Goal: Information Seeking & Learning: Check status

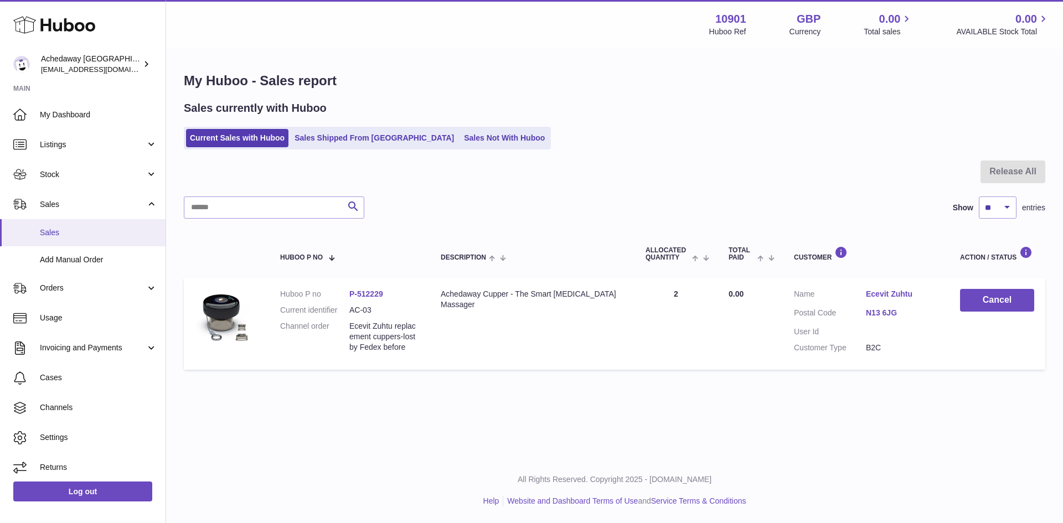
click at [109, 228] on span "Sales" at bounding box center [98, 233] width 117 height 11
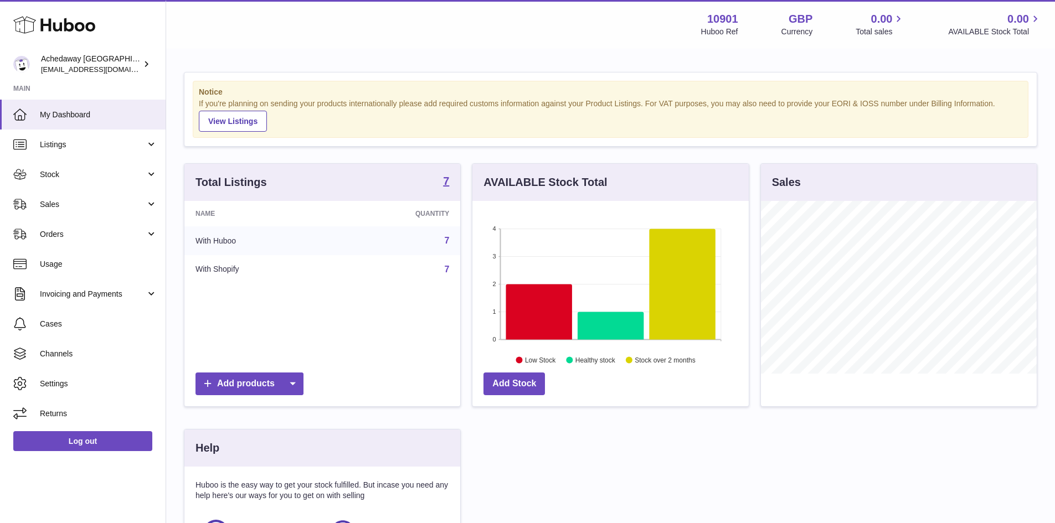
scroll to position [173, 276]
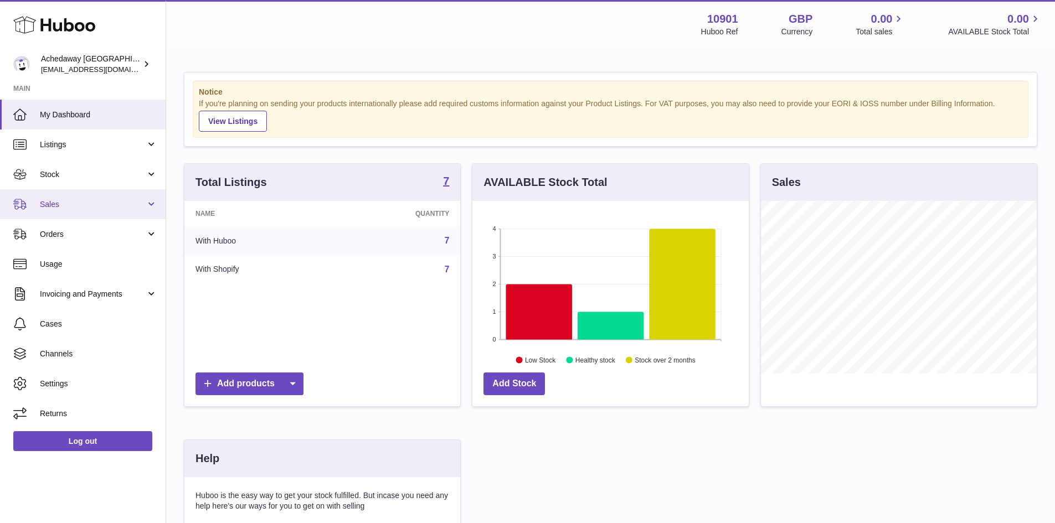
click at [93, 200] on span "Sales" at bounding box center [93, 204] width 106 height 11
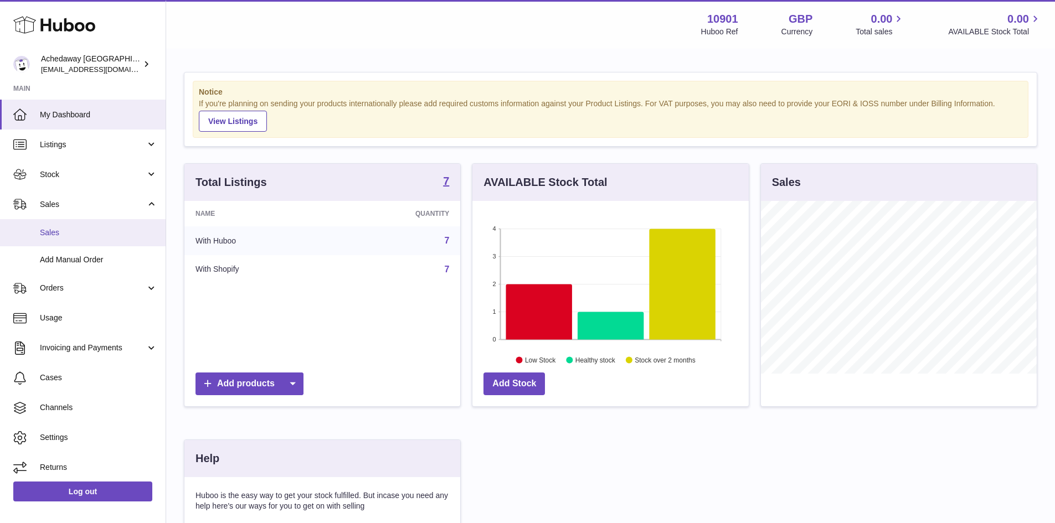
click at [83, 226] on link "Sales" at bounding box center [83, 232] width 166 height 27
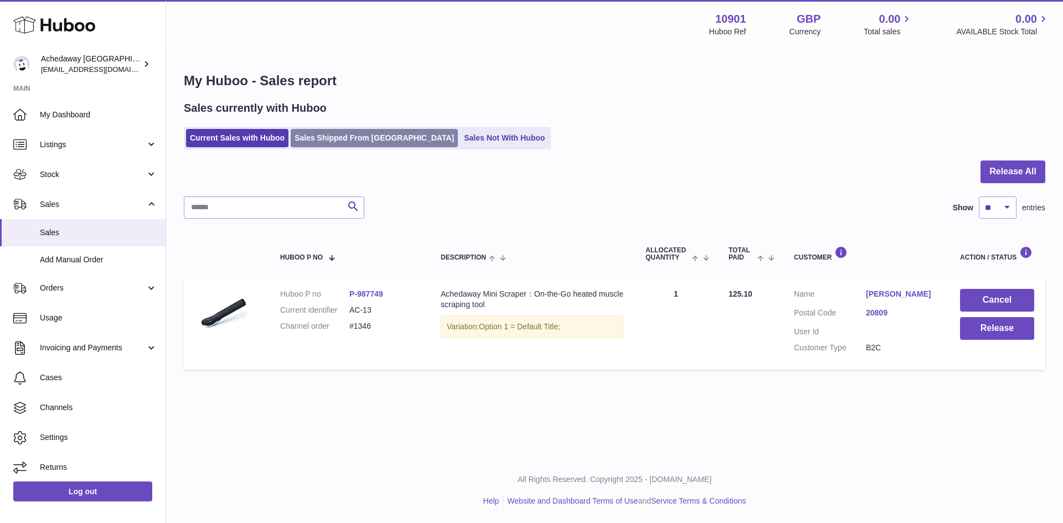
click at [359, 140] on link "Sales Shipped From [GEOGRAPHIC_DATA]" at bounding box center [374, 138] width 167 height 18
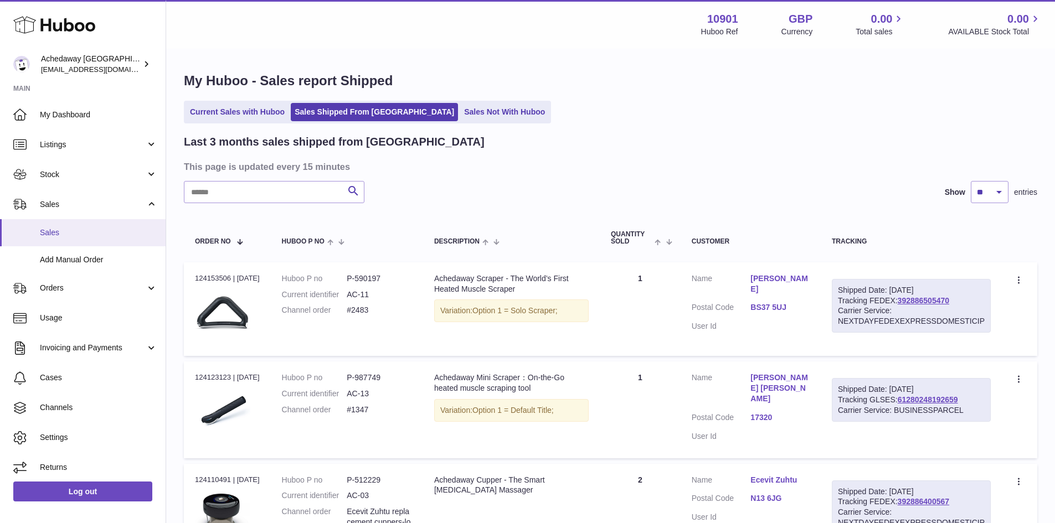
click at [112, 224] on link "Sales" at bounding box center [83, 232] width 166 height 27
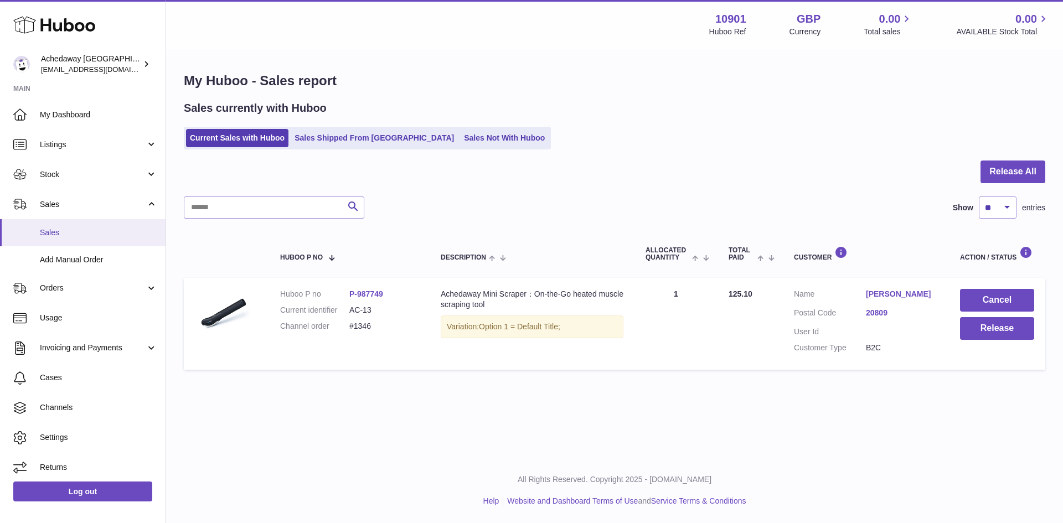
click at [97, 233] on span "Sales" at bounding box center [98, 233] width 117 height 11
click at [251, 141] on link "Current Sales with Huboo" at bounding box center [237, 138] width 102 height 18
click at [357, 142] on link "Sales Shipped From [GEOGRAPHIC_DATA]" at bounding box center [374, 138] width 167 height 18
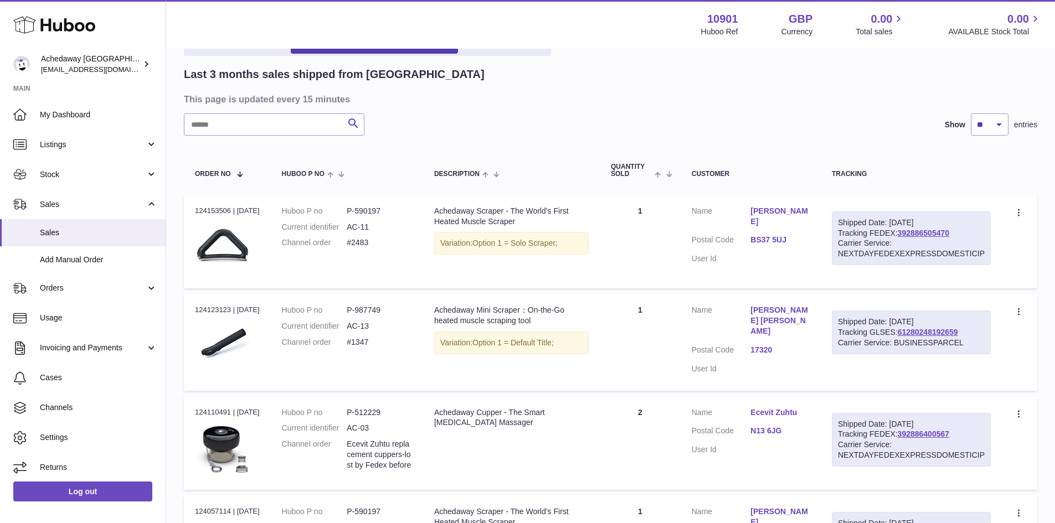
scroll to position [166, 0]
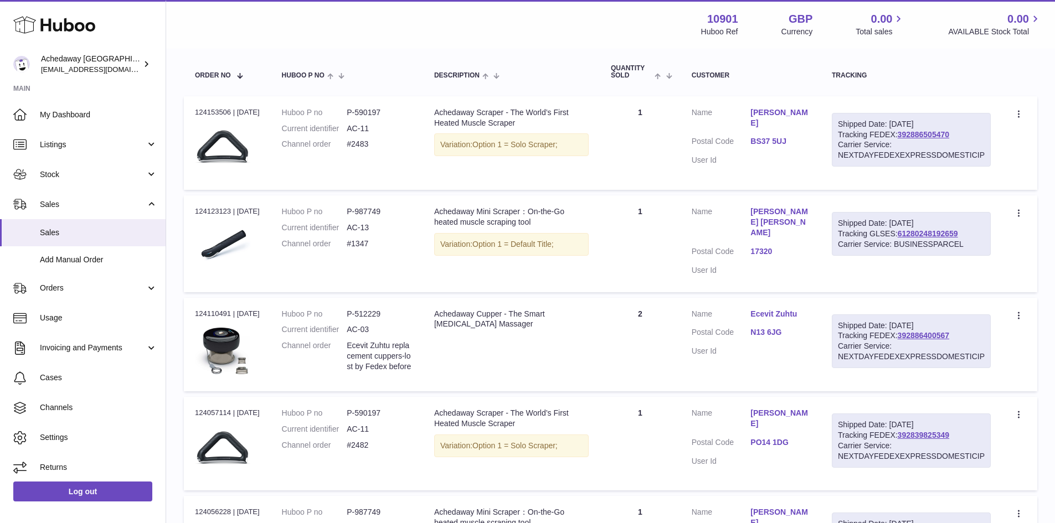
click at [773, 112] on link "Sophie Kelly" at bounding box center [779, 117] width 59 height 21
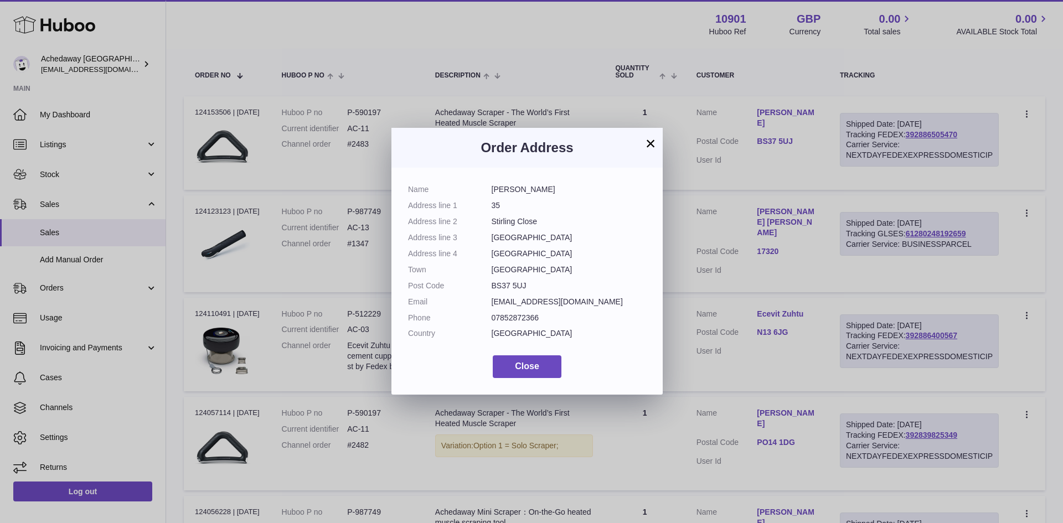
click at [527, 183] on div "Name Sophie Kelly Address line 1 35 Address line 2 Stirling Close Address line …" at bounding box center [526, 281] width 271 height 227
copy dl "Sophie Kelly"
click at [703, 236] on div "× Order Address Name Sophie Kelly Address line 1 35 Address line 2 Stirling Clo…" at bounding box center [531, 261] width 1063 height 523
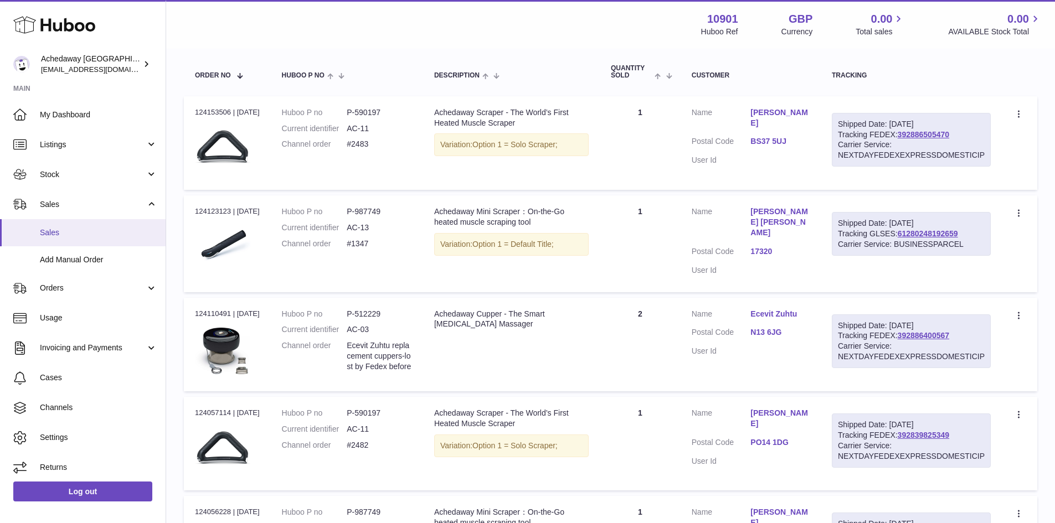
click at [91, 240] on link "Sales" at bounding box center [83, 232] width 166 height 27
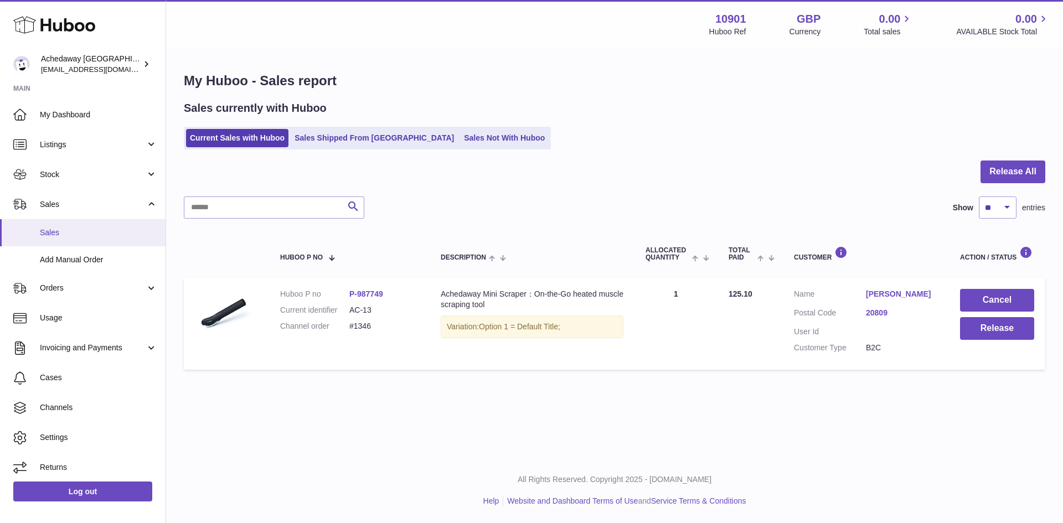
click at [64, 236] on span "Sales" at bounding box center [98, 233] width 117 height 11
click at [331, 136] on link "Sales Shipped From [GEOGRAPHIC_DATA]" at bounding box center [374, 138] width 167 height 18
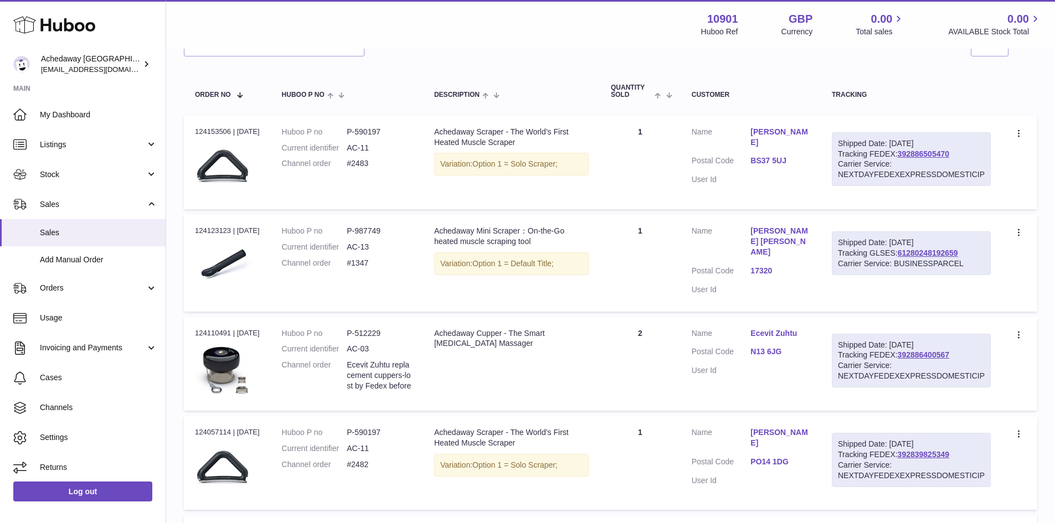
scroll to position [166, 0]
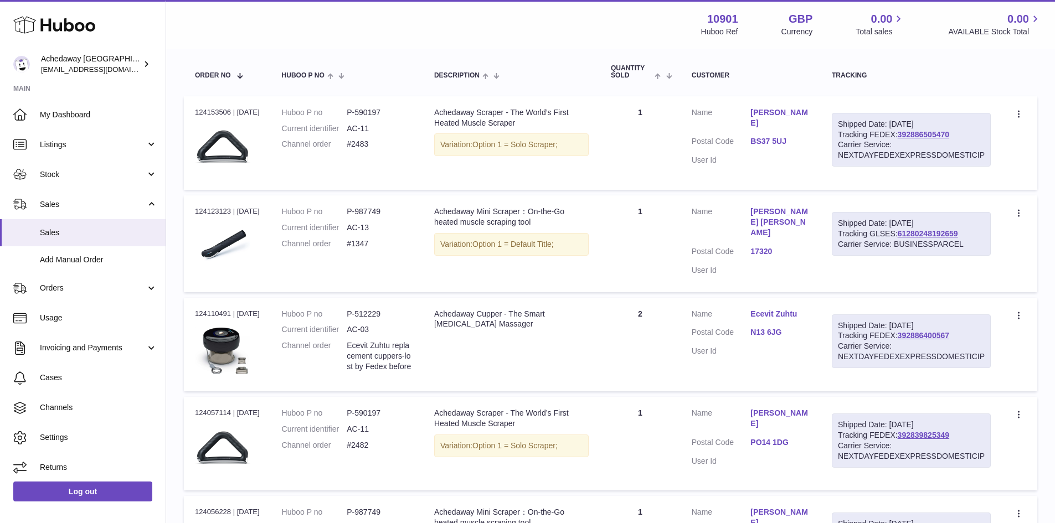
drag, startPoint x: 748, startPoint y: 310, endPoint x: 796, endPoint y: 312, distance: 47.7
click at [796, 312] on dl "Customer Name Ecevit Zuhtu Postal Code N13 6JG User Id" at bounding box center [751, 336] width 118 height 54
click at [108, 229] on span "Sales" at bounding box center [98, 233] width 117 height 11
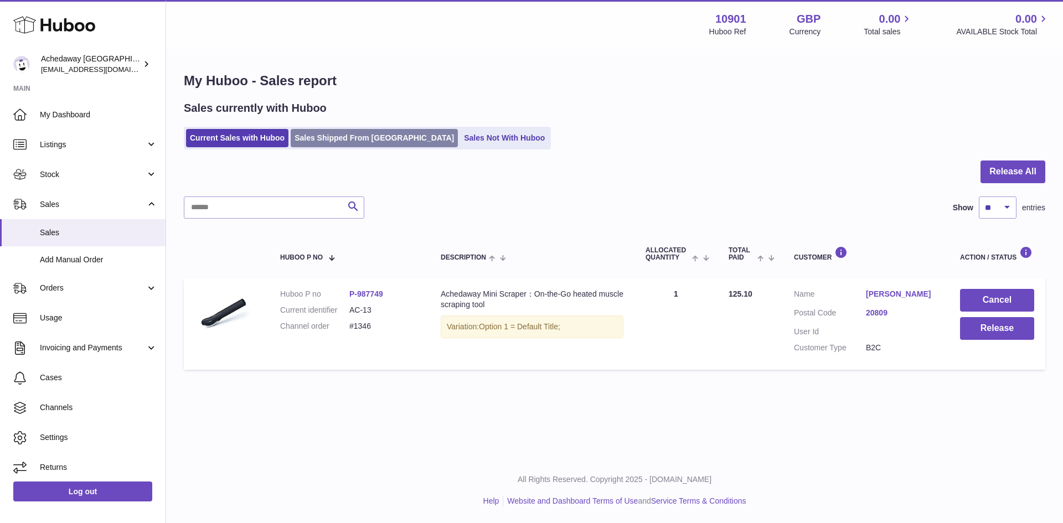
click at [328, 145] on link "Sales Shipped From [GEOGRAPHIC_DATA]" at bounding box center [374, 138] width 167 height 18
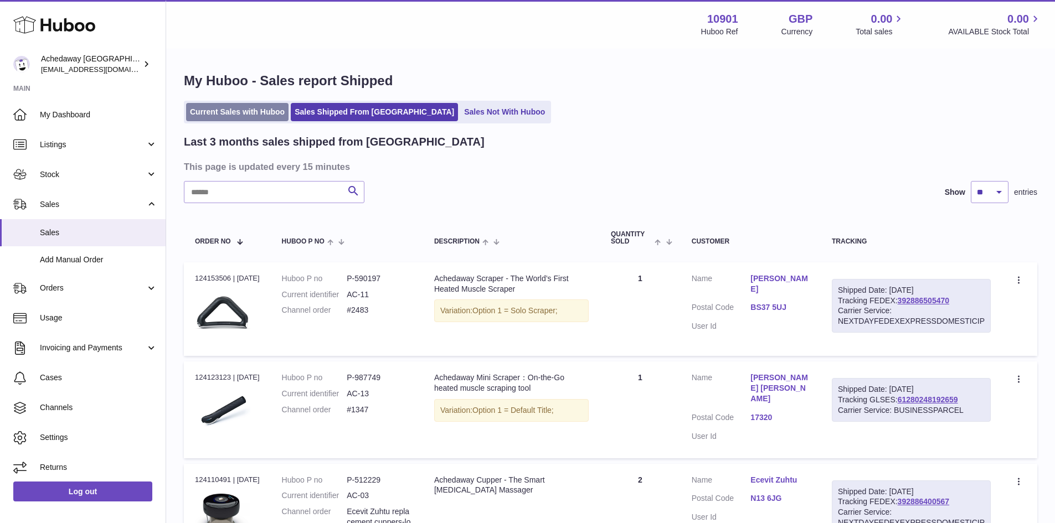
click at [273, 112] on link "Current Sales with Huboo" at bounding box center [237, 112] width 102 height 18
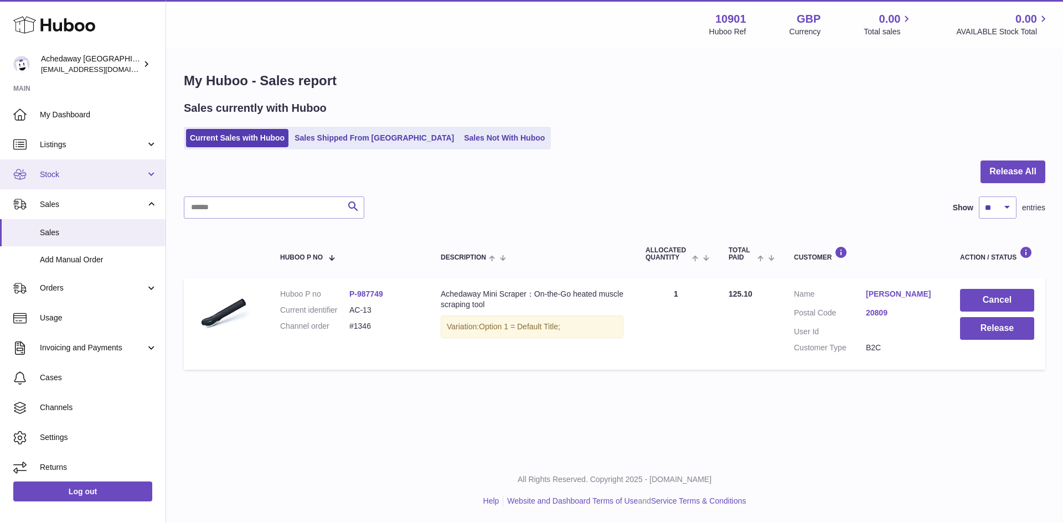
click at [140, 165] on link "Stock" at bounding box center [83, 174] width 166 height 30
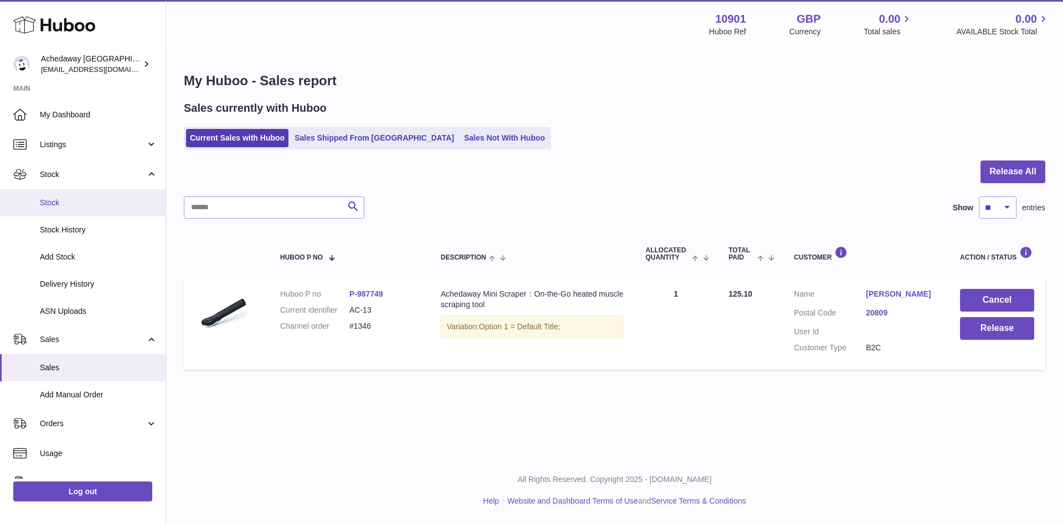
click at [105, 199] on span "Stock" at bounding box center [98, 203] width 117 height 11
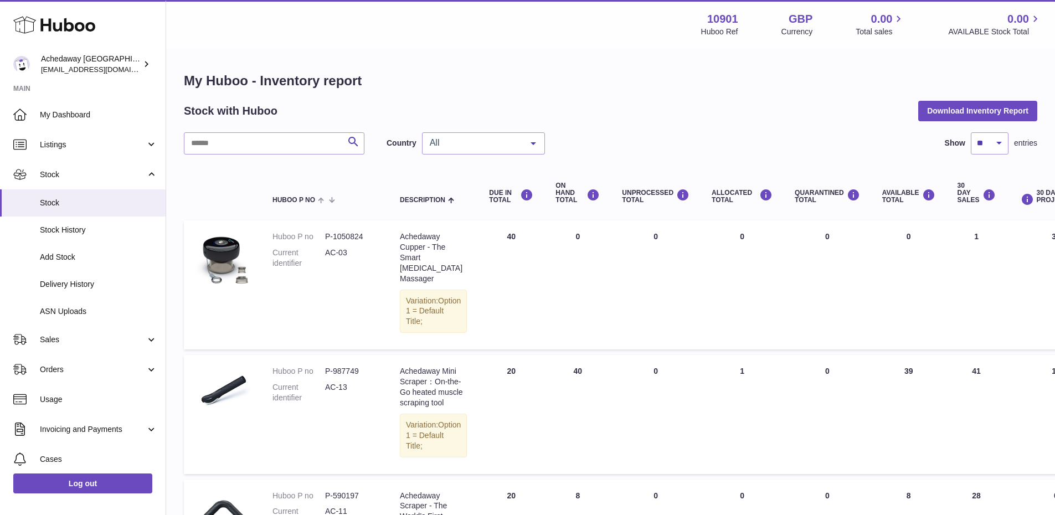
click at [469, 135] on div "All" at bounding box center [483, 143] width 123 height 22
click at [456, 204] on span "ES" at bounding box center [483, 210] width 122 height 22
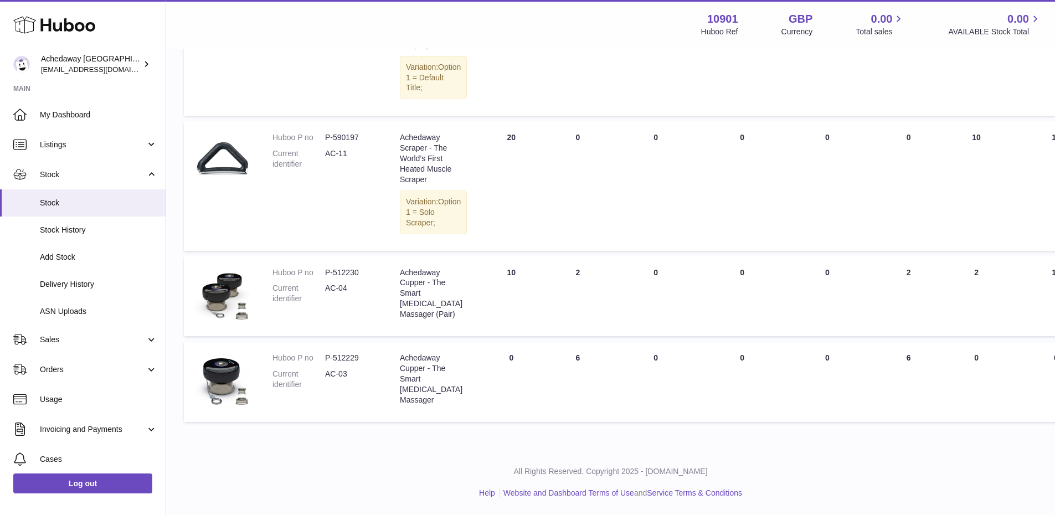
scroll to position [255, 0]
click at [94, 339] on span "Sales" at bounding box center [93, 339] width 106 height 11
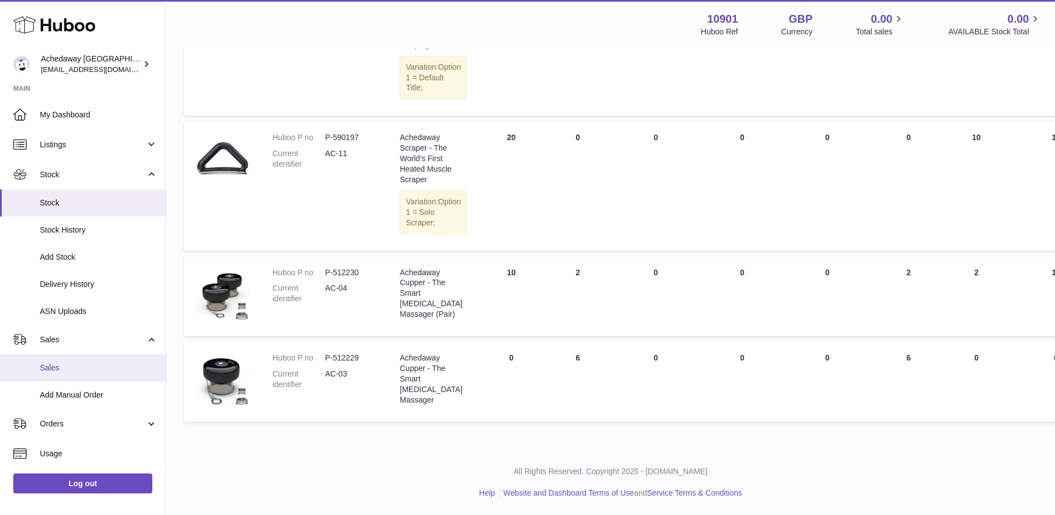
click at [89, 367] on span "Sales" at bounding box center [98, 368] width 117 height 11
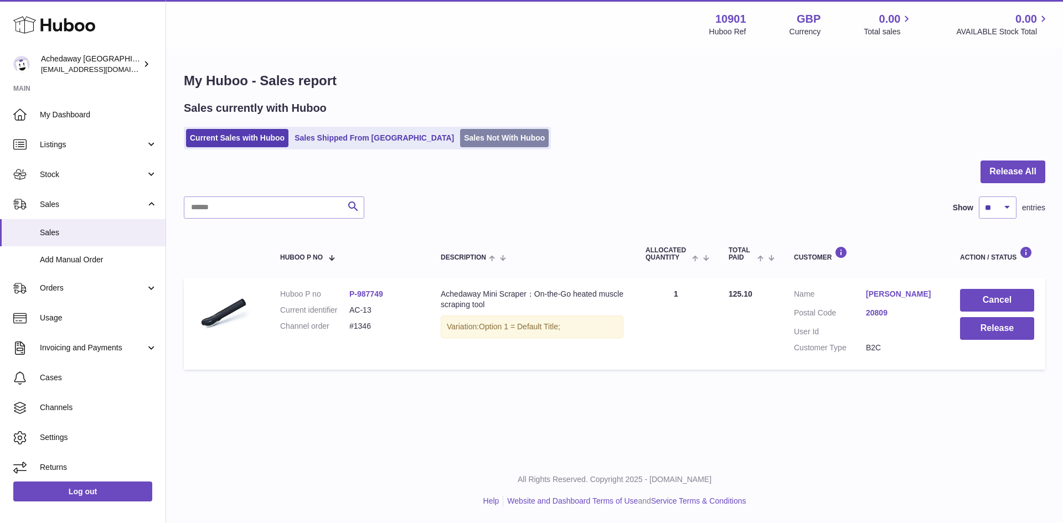
click at [466, 139] on link "Sales Not With Huboo" at bounding box center [504, 138] width 89 height 18
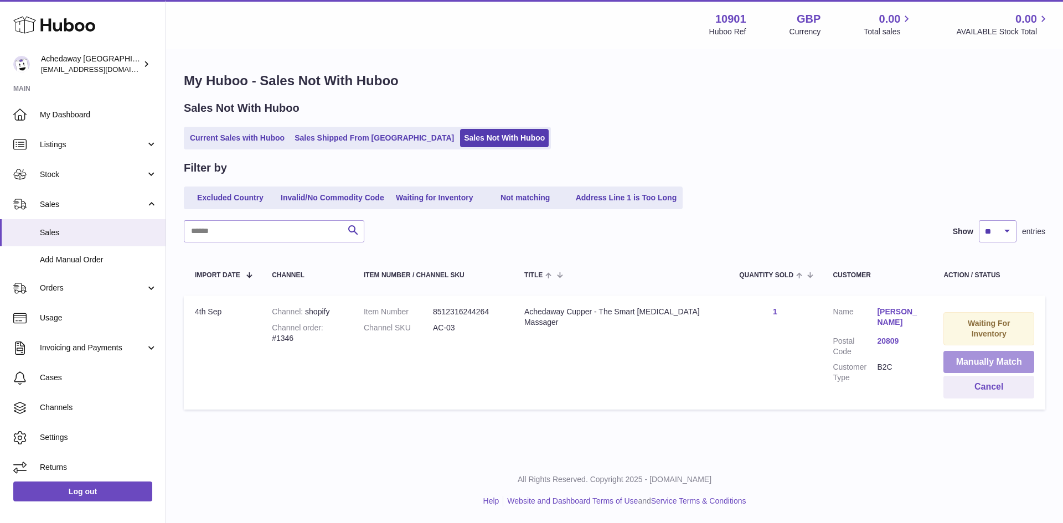
click at [975, 352] on button "Manually Match" at bounding box center [989, 362] width 91 height 23
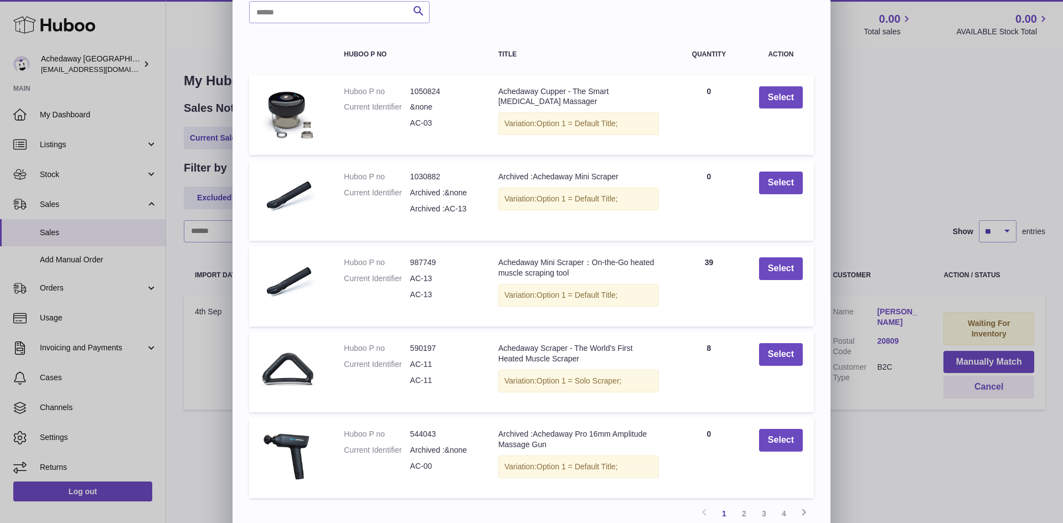
scroll to position [107, 0]
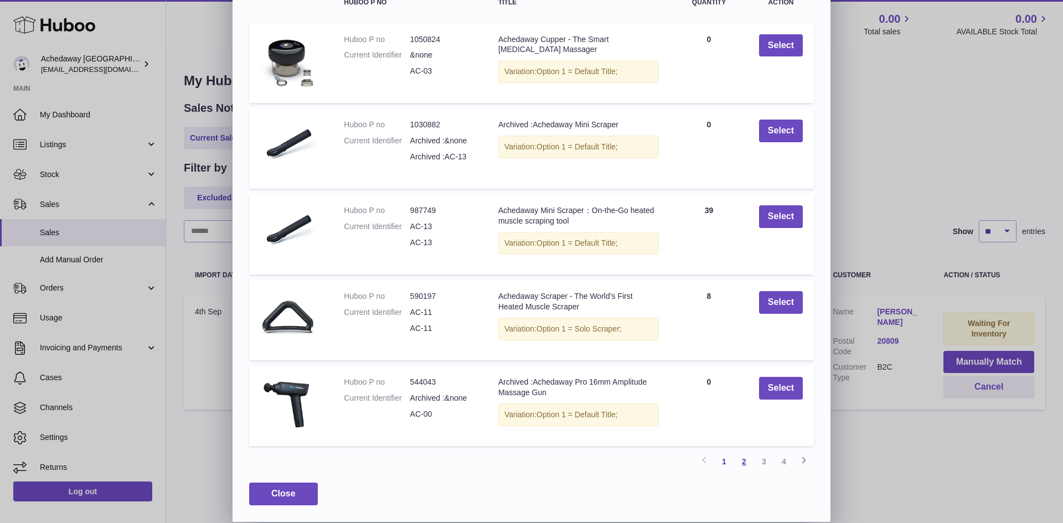
click at [738, 464] on link "2" at bounding box center [744, 462] width 20 height 20
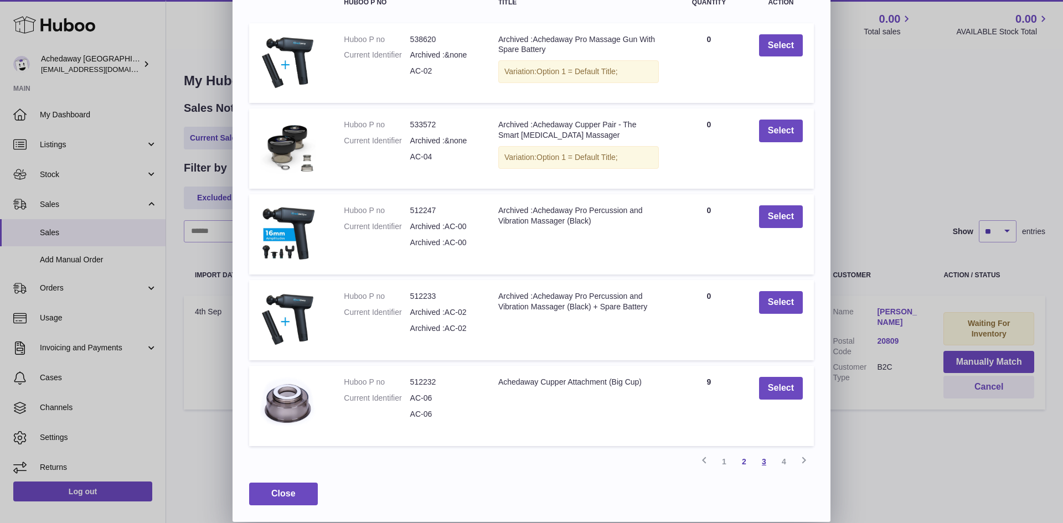
click at [767, 466] on link "3" at bounding box center [764, 462] width 20 height 20
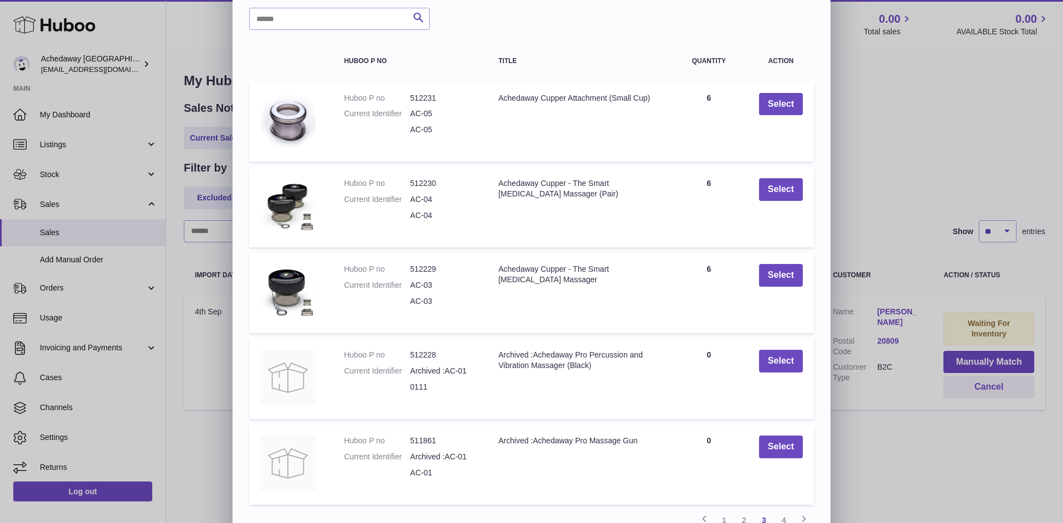
scroll to position [0, 0]
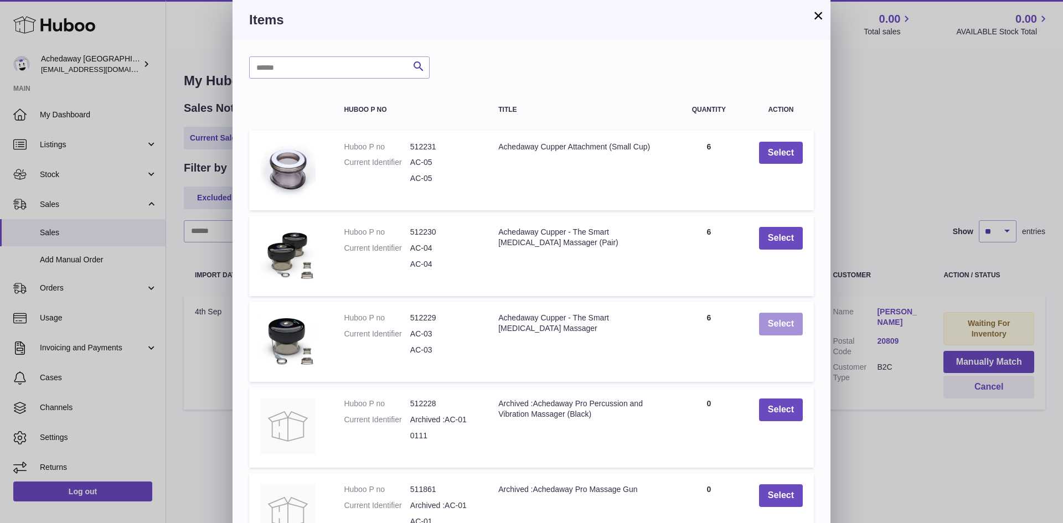
click at [775, 327] on button "Select" at bounding box center [781, 324] width 44 height 23
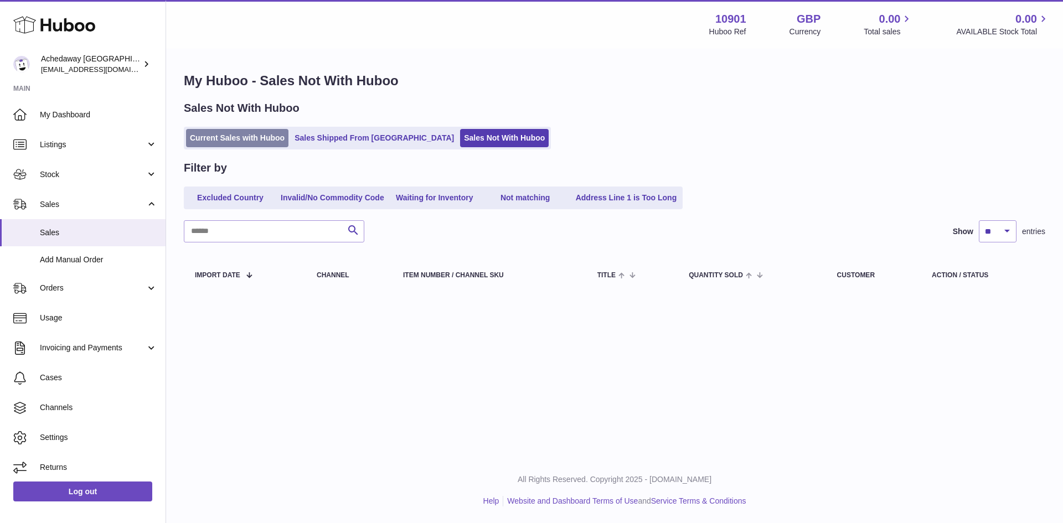
click at [208, 131] on link "Current Sales with Huboo" at bounding box center [237, 138] width 102 height 18
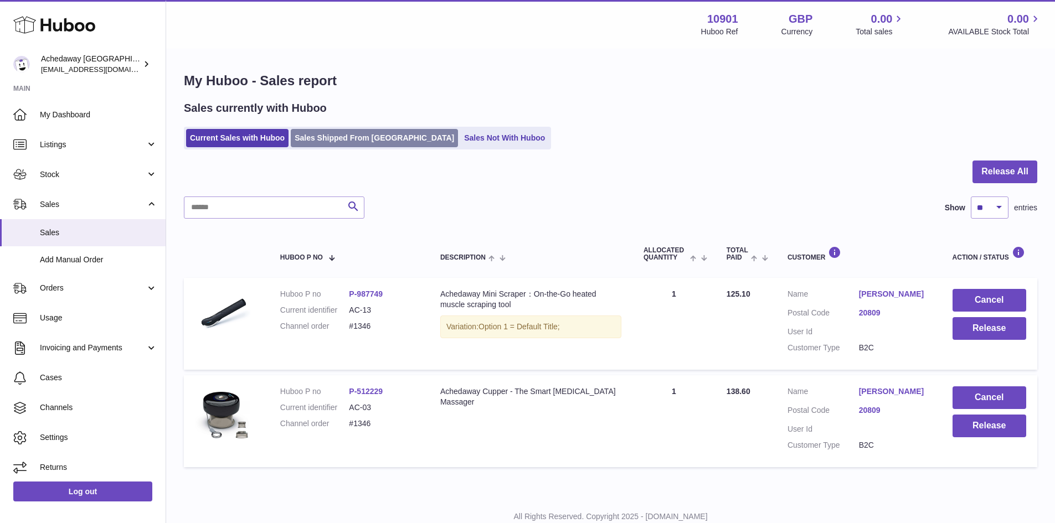
click at [349, 147] on link "Sales Shipped From Huboo" at bounding box center [374, 138] width 167 height 18
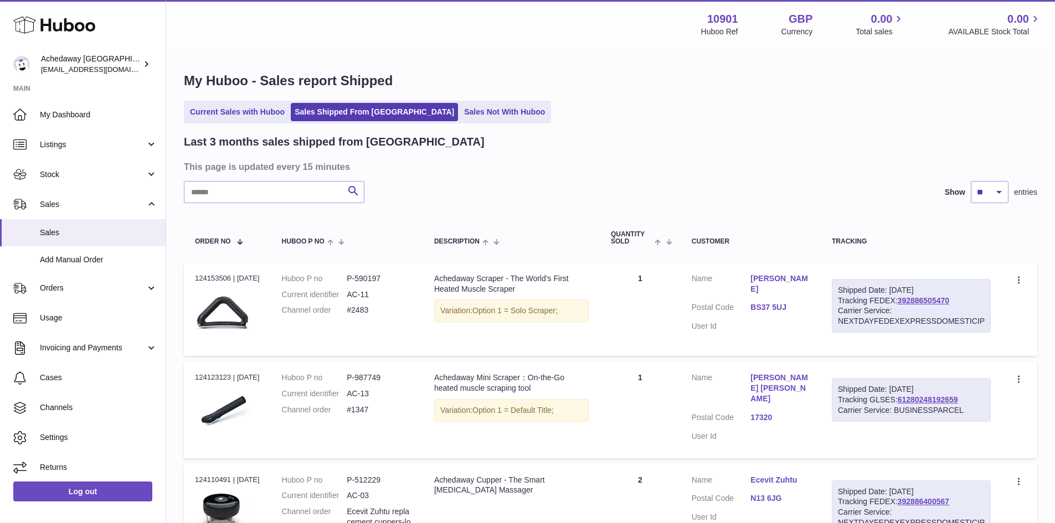
click at [221, 144] on h2 "Last 3 months sales shipped from Huboo" at bounding box center [334, 142] width 301 height 15
click at [244, 117] on link "Current Sales with Huboo" at bounding box center [237, 112] width 102 height 18
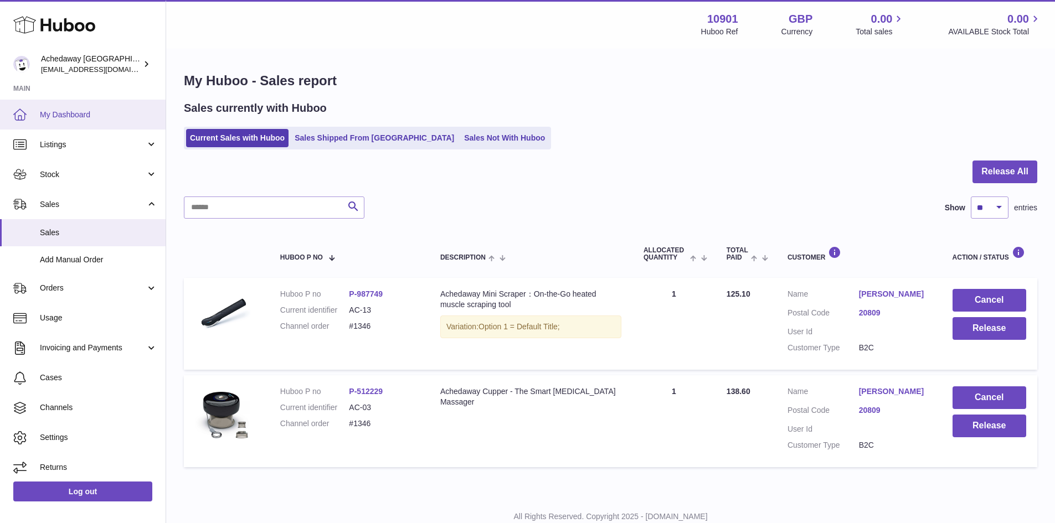
click at [96, 112] on span "My Dashboard" at bounding box center [98, 115] width 117 height 11
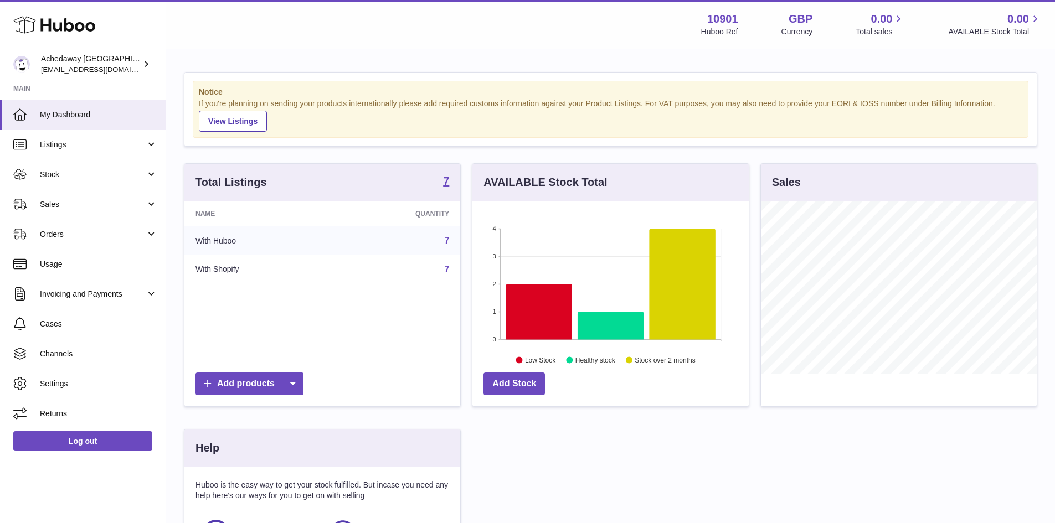
scroll to position [173, 276]
